Goal: Task Accomplishment & Management: Use online tool/utility

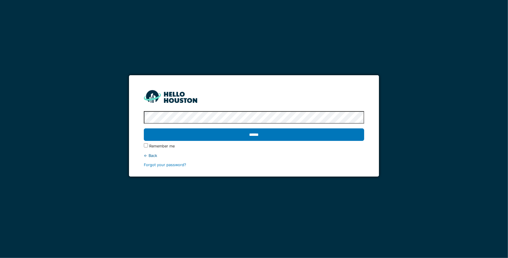
click at [144, 128] on input "******" at bounding box center [254, 134] width 221 height 12
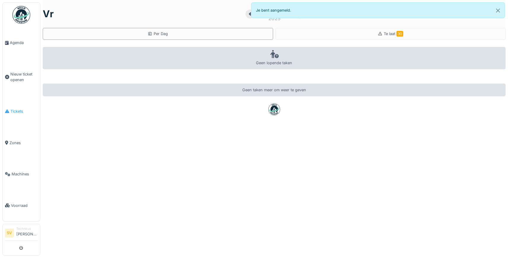
click at [18, 110] on span "Tickets" at bounding box center [23, 111] width 27 height 6
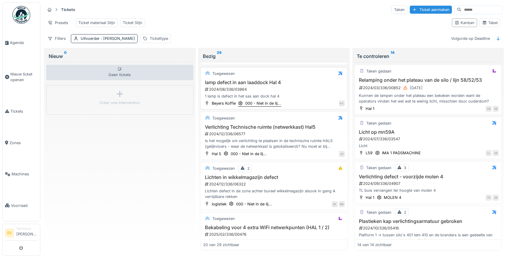
scroll to position [139, 0]
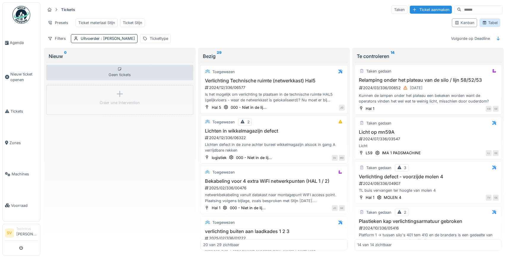
click at [494, 24] on div "Tabel" at bounding box center [490, 23] width 15 height 6
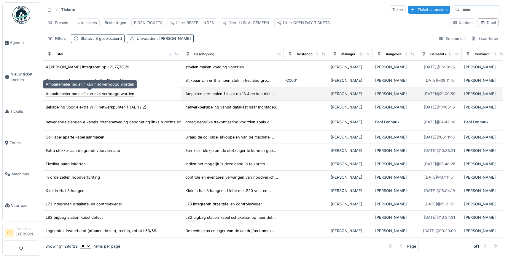
click at [123, 94] on div "Ampairemeter molen 1 kan niet verhoogd worden" at bounding box center [90, 94] width 89 height 6
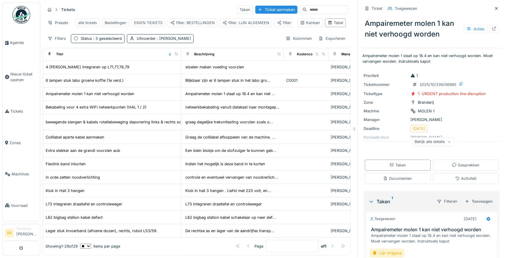
scroll to position [43, 0]
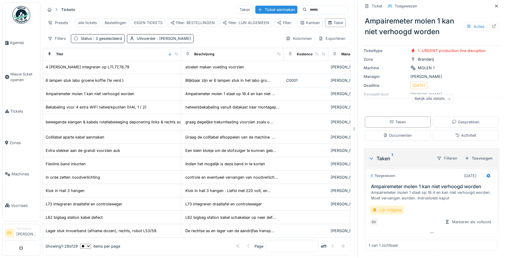
click at [389, 211] on div "Lijn Vrijgave" at bounding box center [387, 209] width 34 height 9
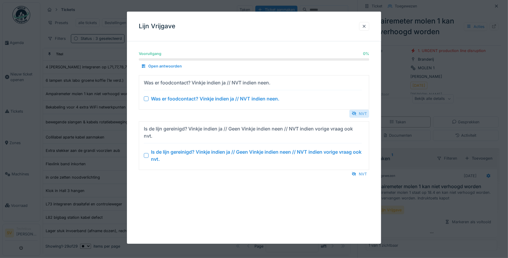
click at [360, 114] on div "NVT" at bounding box center [360, 114] width 20 height 8
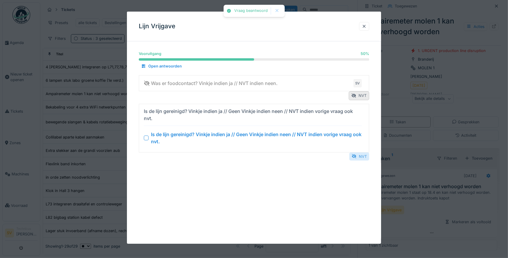
click at [363, 158] on div "NVT" at bounding box center [360, 156] width 20 height 8
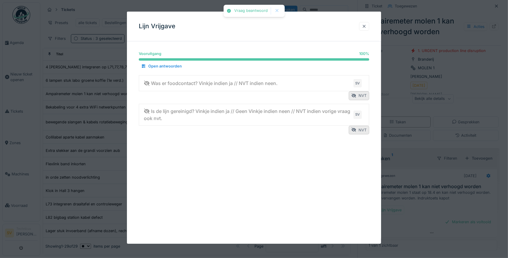
click at [366, 25] on div at bounding box center [364, 26] width 5 height 6
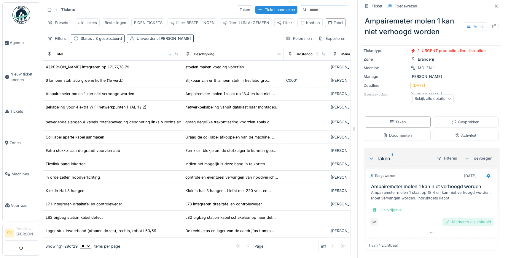
click at [474, 221] on div "Markeren als voltooid" at bounding box center [468, 222] width 51 height 8
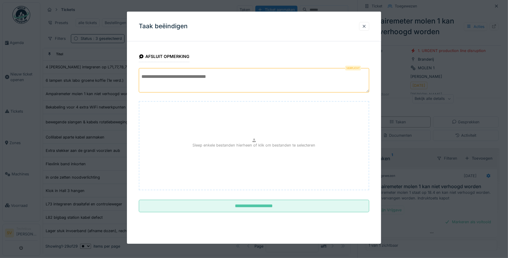
click at [195, 79] on textarea at bounding box center [254, 80] width 231 height 24
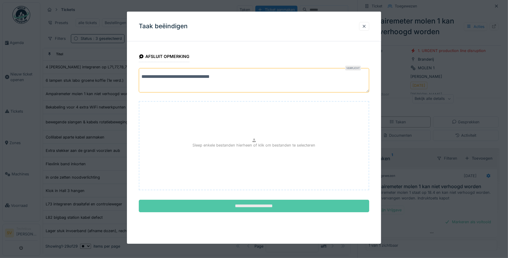
type textarea "**********"
click at [265, 203] on input "**********" at bounding box center [254, 205] width 231 height 12
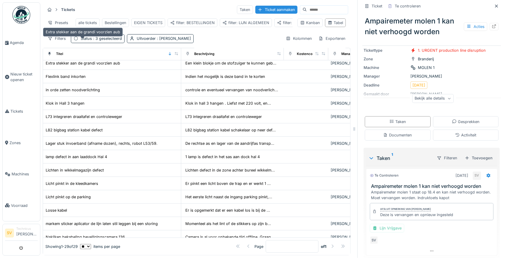
scroll to position [111, 0]
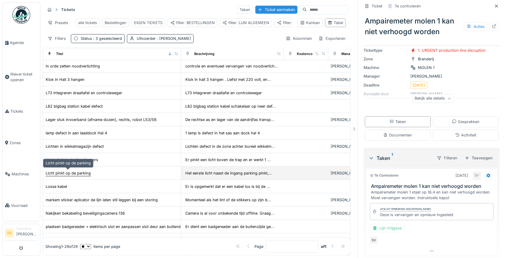
click at [88, 172] on div "Licht pinkt op de parking" at bounding box center [68, 173] width 45 height 6
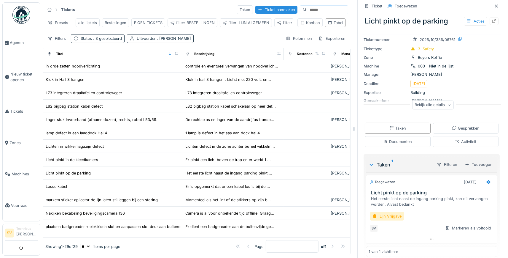
scroll to position [33, 0]
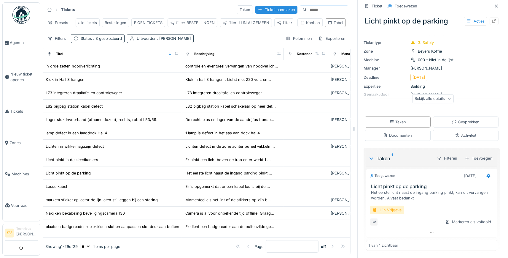
click at [394, 207] on div "Lijn Vrijgave" at bounding box center [387, 209] width 34 height 9
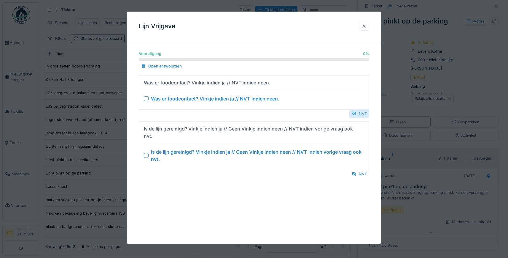
click at [362, 113] on div "NVT" at bounding box center [360, 114] width 20 height 8
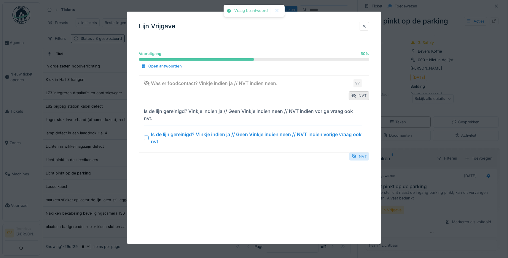
click at [365, 155] on div "NVT" at bounding box center [360, 156] width 20 height 8
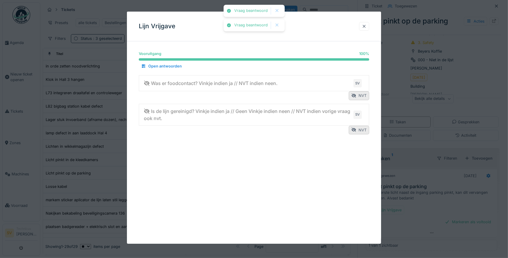
click at [363, 25] on div at bounding box center [364, 26] width 5 height 6
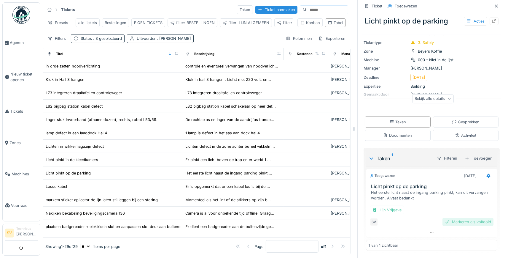
click at [466, 222] on div "Markeren als voltooid" at bounding box center [468, 222] width 51 height 8
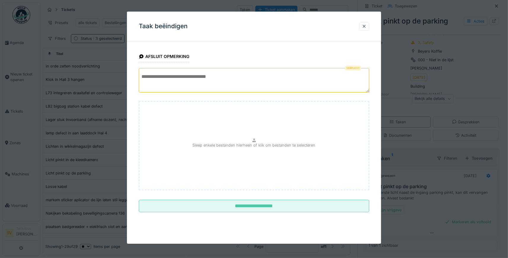
click at [229, 81] on textarea at bounding box center [254, 80] width 231 height 24
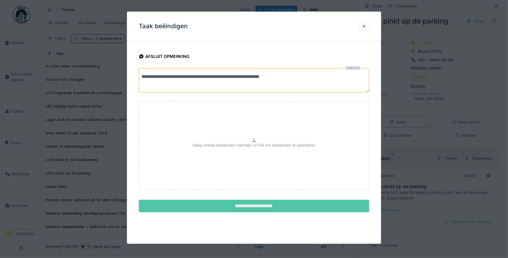
type textarea "**********"
click at [275, 202] on input "**********" at bounding box center [254, 205] width 231 height 12
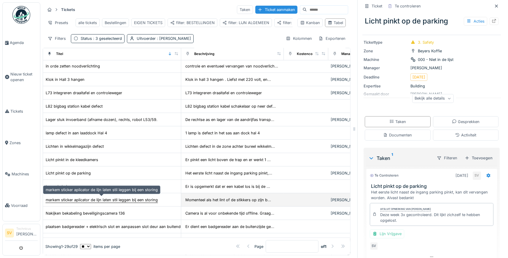
click at [111, 200] on div "markem sticker aplicator de lijn laten stil leggen bij een storing" at bounding box center [102, 200] width 112 height 6
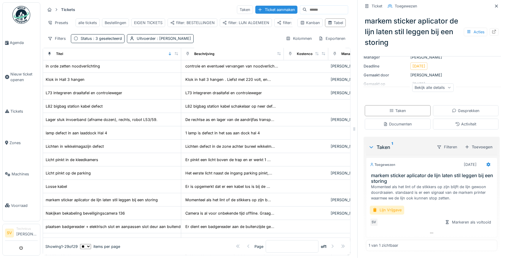
scroll to position [71, 0]
click at [392, 209] on div "Lijn Vrijgave" at bounding box center [387, 209] width 34 height 9
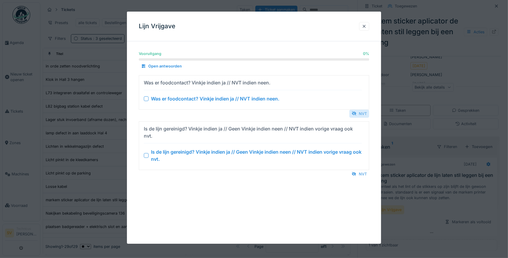
click at [364, 113] on div "NVT" at bounding box center [360, 114] width 20 height 8
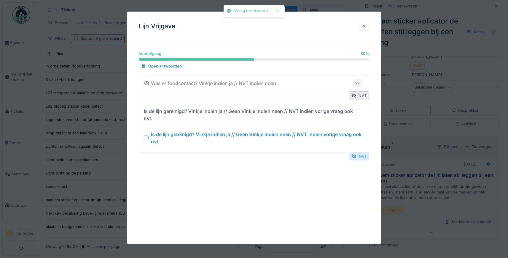
click at [363, 156] on div "NVT" at bounding box center [360, 156] width 20 height 8
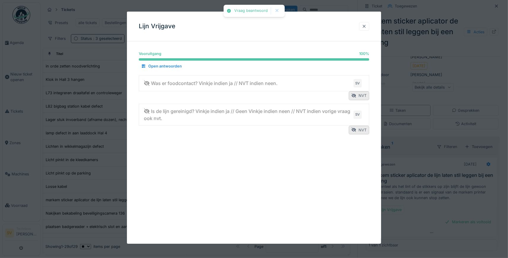
click at [365, 25] on div at bounding box center [364, 26] width 5 height 6
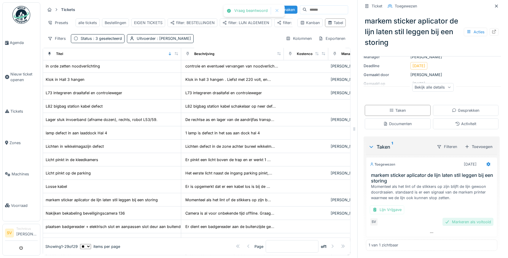
click at [463, 220] on div "Markeren als voltooid" at bounding box center [468, 222] width 51 height 8
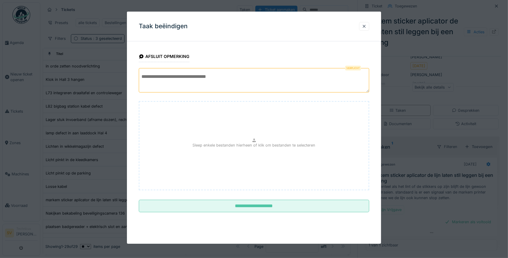
click at [233, 81] on textarea at bounding box center [254, 80] width 231 height 24
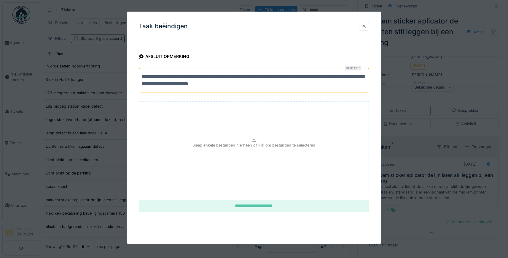
type textarea "**********"
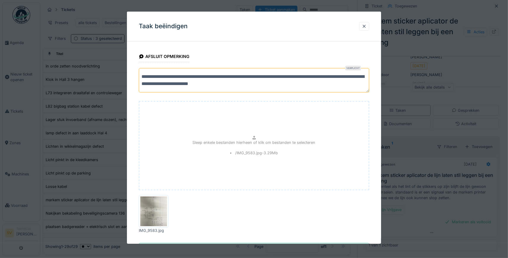
scroll to position [27, 0]
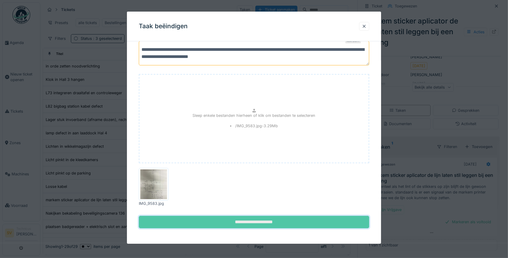
click at [256, 223] on input "**********" at bounding box center [254, 222] width 231 height 12
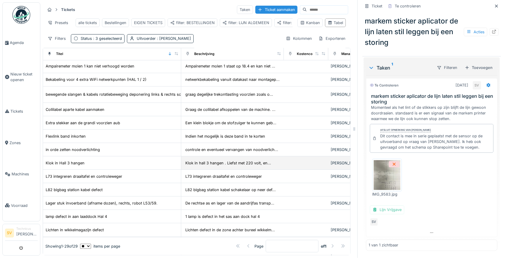
scroll to position [0, 0]
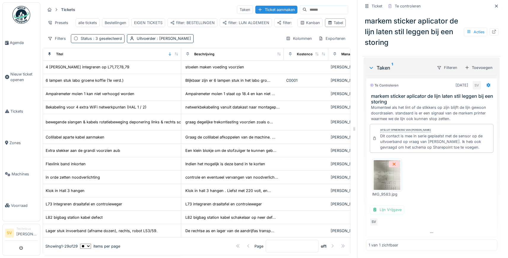
click at [92, 37] on div "Status : 3 geselecteerd" at bounding box center [101, 39] width 41 height 6
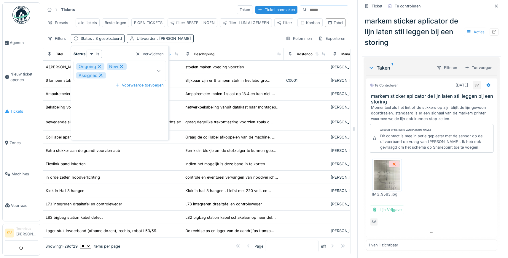
click at [23, 119] on link "Tickets" at bounding box center [21, 111] width 37 height 31
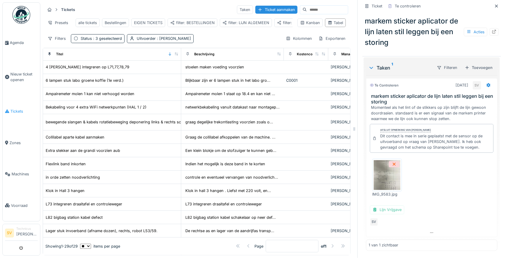
click at [17, 109] on span "Tickets" at bounding box center [23, 111] width 27 height 6
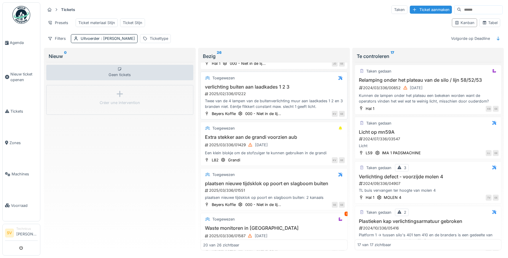
scroll to position [305, 0]
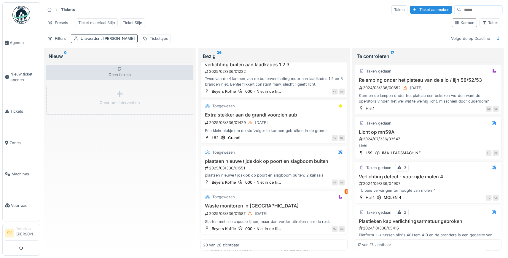
click at [282, 160] on h3 "plaatsen nieuwe tijdsklok op poort en slagboom buiten" at bounding box center [274, 161] width 142 height 6
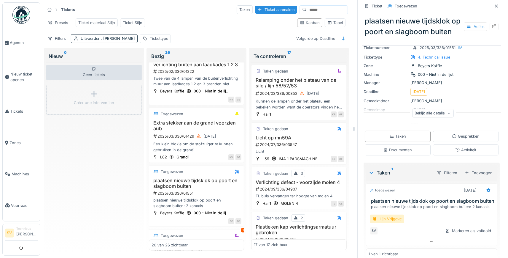
scroll to position [32, 0]
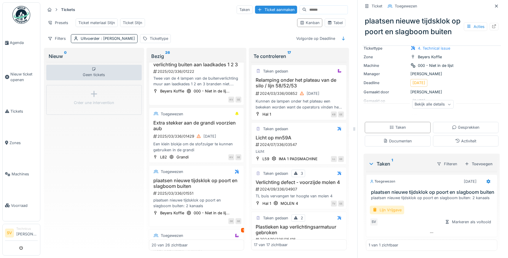
click at [396, 210] on div "Lijn Vrijgave" at bounding box center [387, 209] width 34 height 9
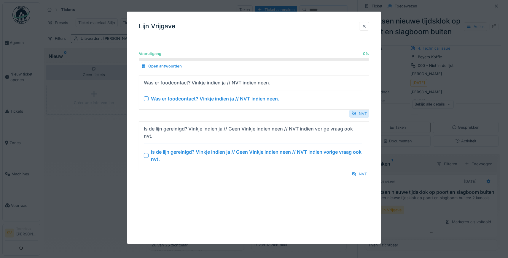
click at [360, 113] on div "NVT" at bounding box center [360, 114] width 20 height 8
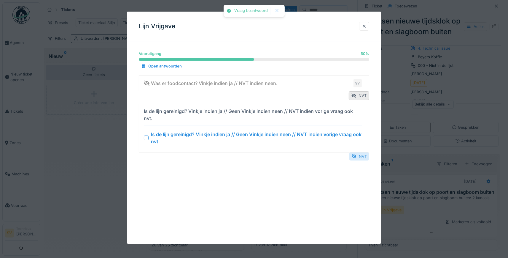
click at [365, 157] on div "NVT" at bounding box center [360, 156] width 20 height 8
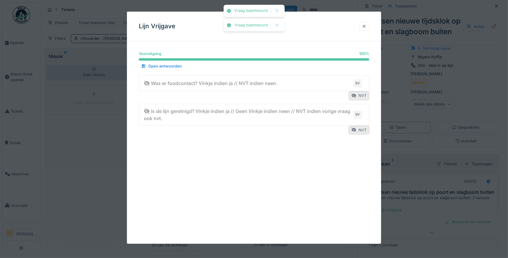
click at [365, 28] on div at bounding box center [364, 26] width 5 height 6
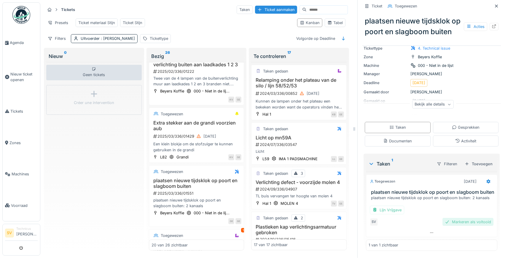
click at [481, 220] on div "Markeren als voltooid" at bounding box center [468, 222] width 51 height 8
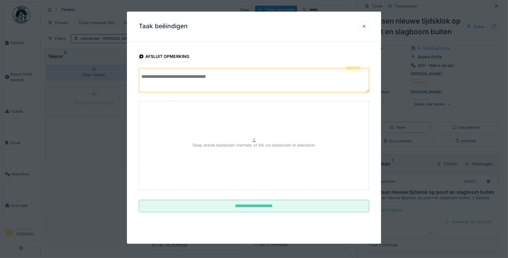
click at [165, 79] on textarea at bounding box center [254, 80] width 231 height 24
click at [300, 78] on textarea "**********" at bounding box center [254, 80] width 231 height 24
click at [336, 75] on textarea "**********" at bounding box center [254, 80] width 231 height 24
click at [166, 83] on textarea "**********" at bounding box center [254, 80] width 231 height 24
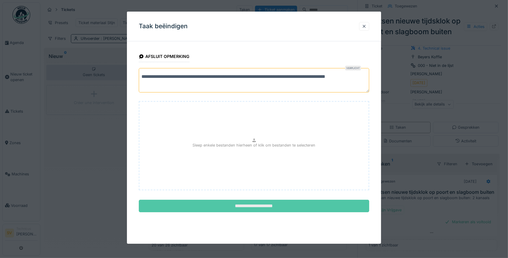
type textarea "**********"
click at [276, 202] on input "**********" at bounding box center [254, 205] width 231 height 12
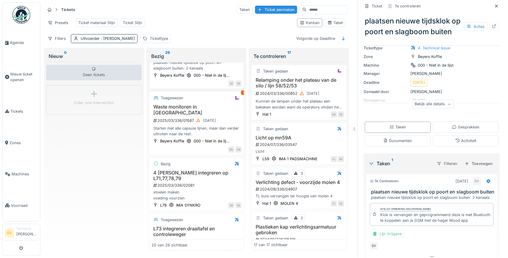
scroll to position [469, 0]
click at [192, 124] on div "Starten met alle capsule lijnen, maar dan verder uitrollen naar de rest." at bounding box center [197, 129] width 90 height 11
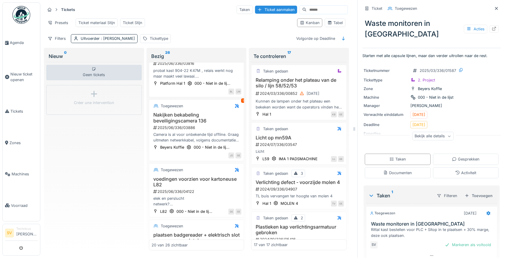
scroll to position [691, 0]
click at [200, 175] on h3 "voedingen voorzien voor kartoneuse L82" at bounding box center [197, 180] width 90 height 11
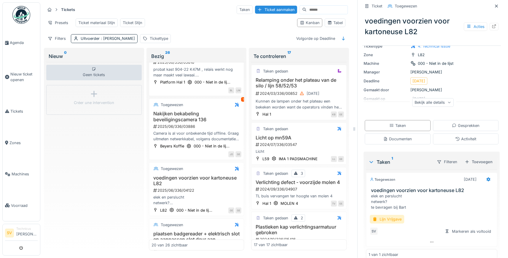
scroll to position [55, 0]
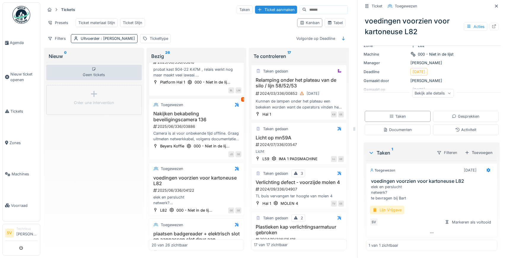
click at [388, 210] on div "Lijn Vrijgave" at bounding box center [387, 209] width 34 height 9
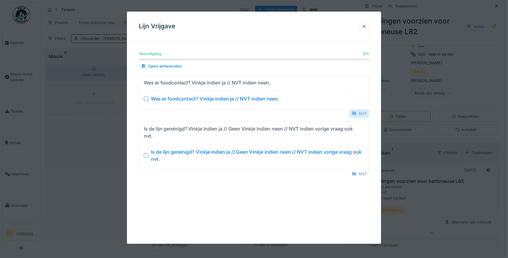
click at [354, 111] on div at bounding box center [354, 114] width 5 height 6
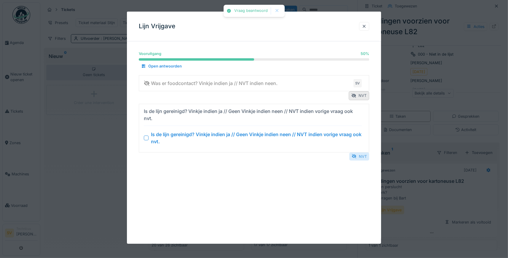
click at [365, 157] on div "NVT" at bounding box center [360, 156] width 20 height 8
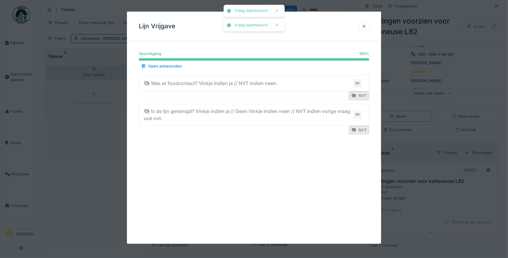
click at [365, 24] on div at bounding box center [364, 26] width 5 height 6
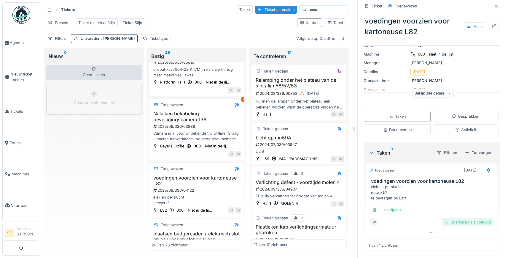
click at [468, 223] on div "Markeren als voltooid" at bounding box center [468, 222] width 51 height 8
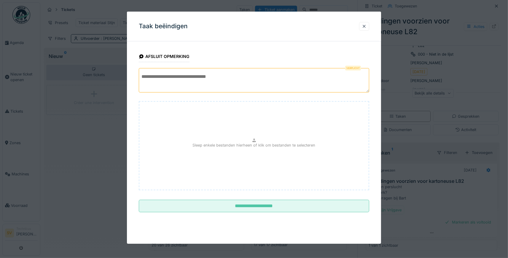
click at [208, 74] on textarea at bounding box center [254, 80] width 231 height 24
drag, startPoint x: 148, startPoint y: 77, endPoint x: 119, endPoint y: 75, distance: 28.6
click at [139, 75] on textarea "**********" at bounding box center [254, 80] width 231 height 24
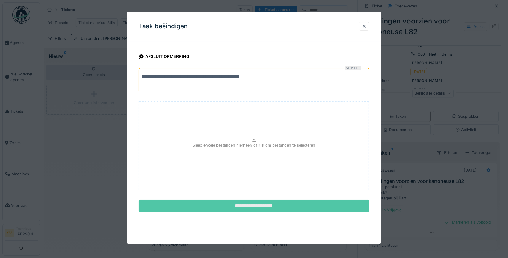
type textarea "**********"
click at [278, 201] on input "**********" at bounding box center [254, 205] width 231 height 12
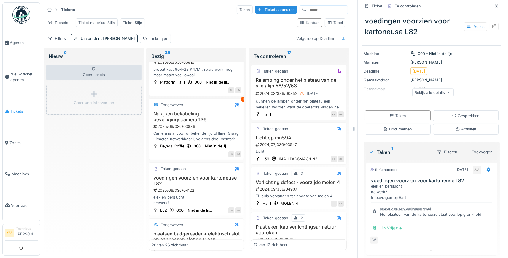
click at [13, 108] on span "Tickets" at bounding box center [23, 111] width 27 height 6
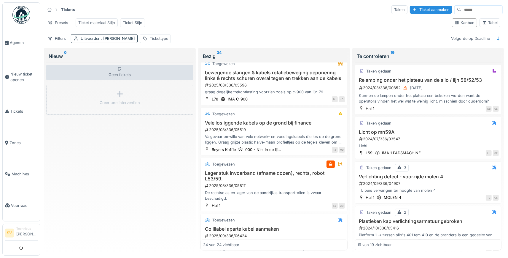
scroll to position [887, 0]
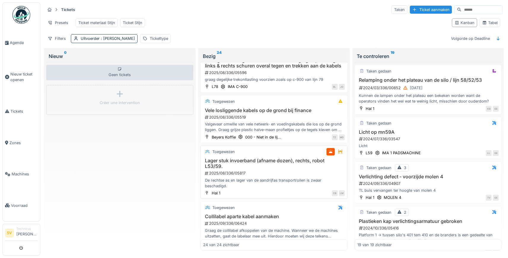
click at [260, 162] on h3 "Lager stuk invoerband (afname dozen), rechts, robot L53/59." at bounding box center [274, 163] width 142 height 11
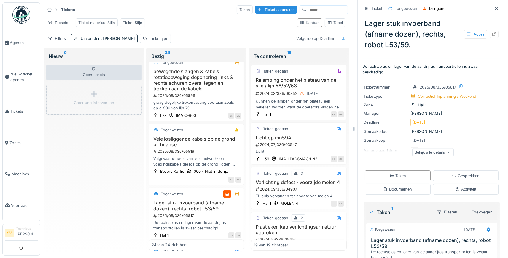
scroll to position [60, 0]
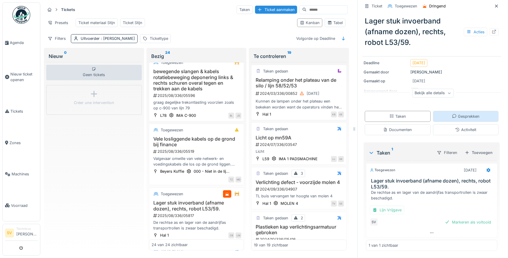
click at [468, 117] on div "Gesprekken" at bounding box center [466, 116] width 28 height 6
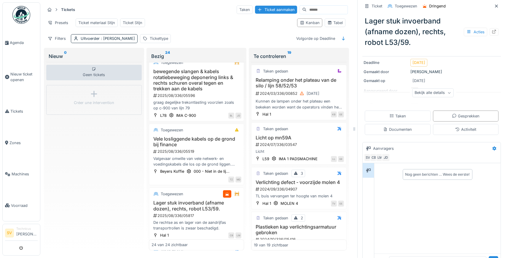
scroll to position [84, 0]
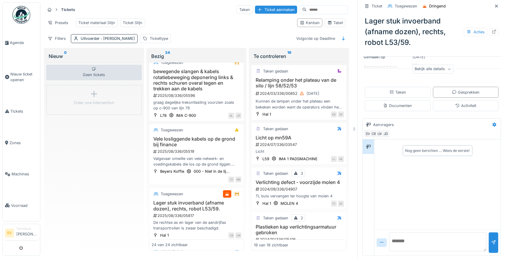
click at [421, 243] on textarea at bounding box center [437, 241] width 97 height 19
click at [397, 240] on textarea "**********" at bounding box center [437, 241] width 97 height 19
click at [452, 243] on textarea "**********" at bounding box center [437, 241] width 97 height 19
type textarea "**********"
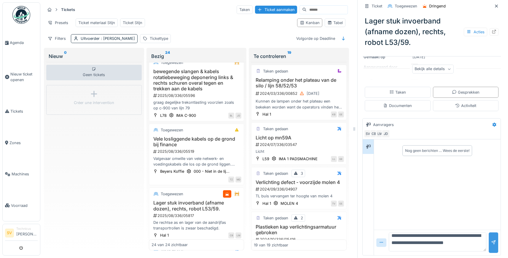
click at [496, 239] on div at bounding box center [493, 242] width 9 height 20
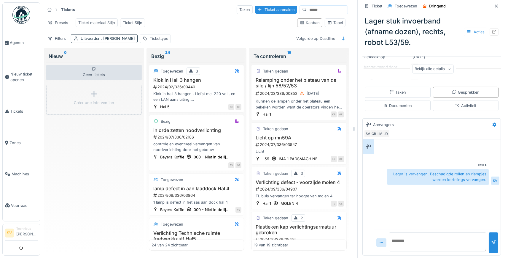
scroll to position [0, 0]
click at [90, 207] on div "Geen tickets Créer une intervention" at bounding box center [94, 156] width 96 height 188
click at [498, 5] on icon at bounding box center [497, 6] width 5 height 4
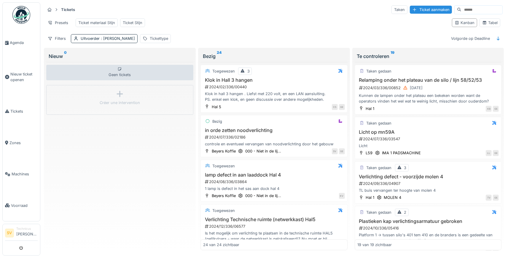
click at [149, 180] on div "Geen tickets Créer une intervention" at bounding box center [119, 156] width 147 height 188
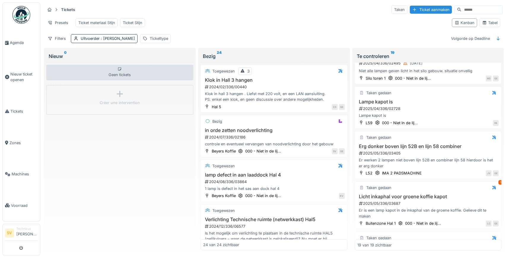
scroll to position [500, 0]
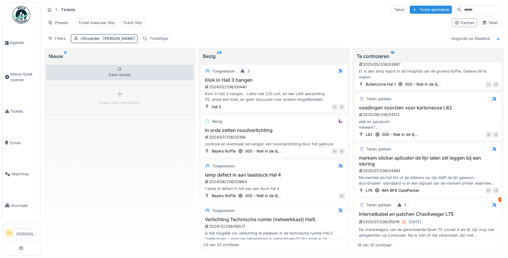
click at [319, 16] on div "Presets Ticket materiaal Stijn Ticket Stijn" at bounding box center [246, 22] width 403 height 13
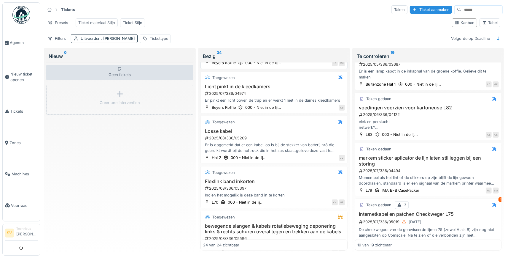
scroll to position [916, 0]
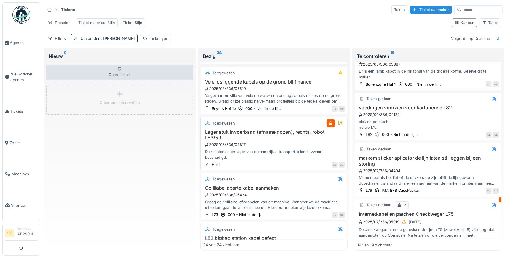
click at [258, 142] on div "2025/08/336/05817" at bounding box center [275, 145] width 141 height 6
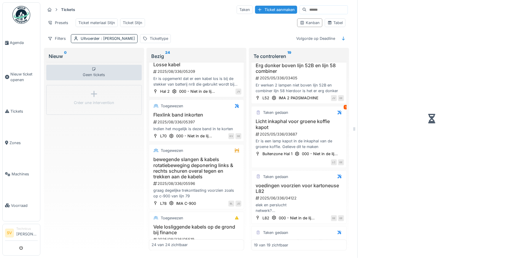
scroll to position [561, 0]
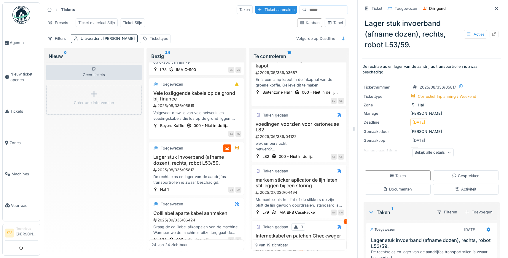
click at [451, 152] on div "Bekijk alle details" at bounding box center [434, 152] width 42 height 9
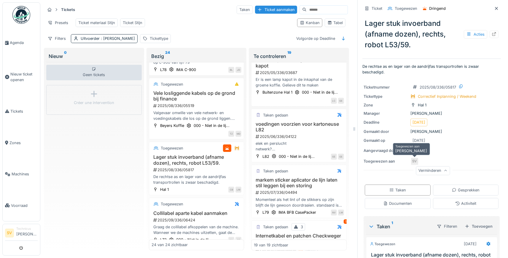
click at [416, 161] on div "SV" at bounding box center [415, 161] width 8 height 8
click at [391, 161] on div "Toegewezen aan" at bounding box center [386, 161] width 45 height 6
click at [17, 108] on span "Tickets" at bounding box center [23, 111] width 27 height 6
